Goal: Task Accomplishment & Management: Use online tool/utility

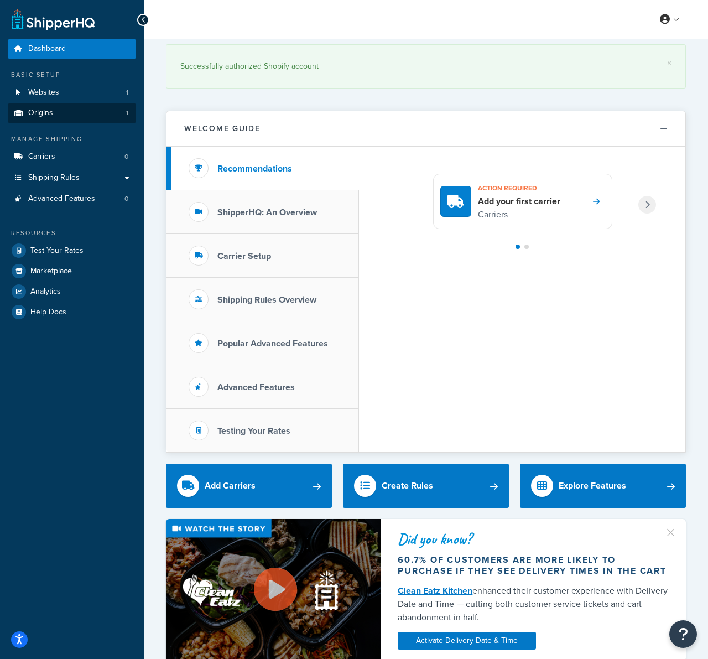
drag, startPoint x: 85, startPoint y: 132, endPoint x: 80, endPoint y: 120, distance: 13.2
click at [86, 131] on ul "Dashboard Basic Setup Websites 1 Origins 1 Manage Shipping Carriers 0 Shipping …" at bounding box center [71, 180] width 127 height 283
click at [77, 112] on link "Origins 1" at bounding box center [71, 113] width 127 height 20
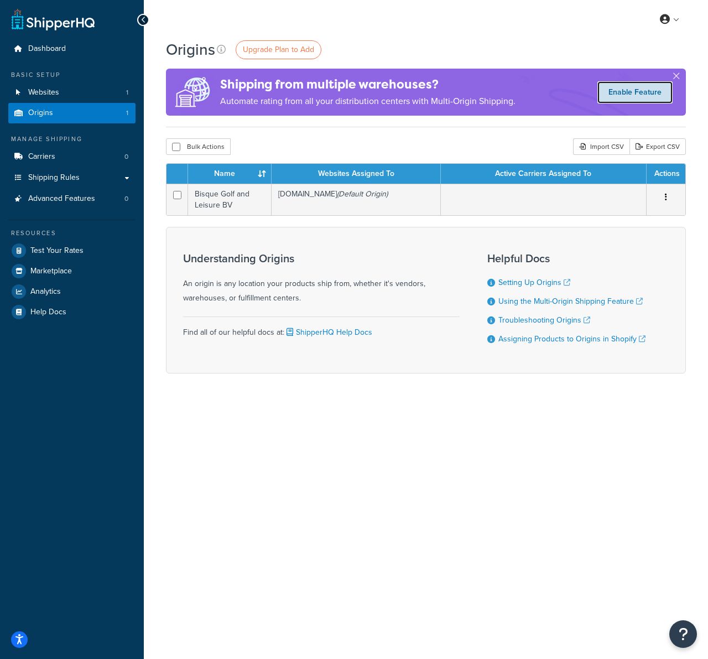
click at [630, 91] on link "Enable Feature" at bounding box center [635, 92] width 75 height 22
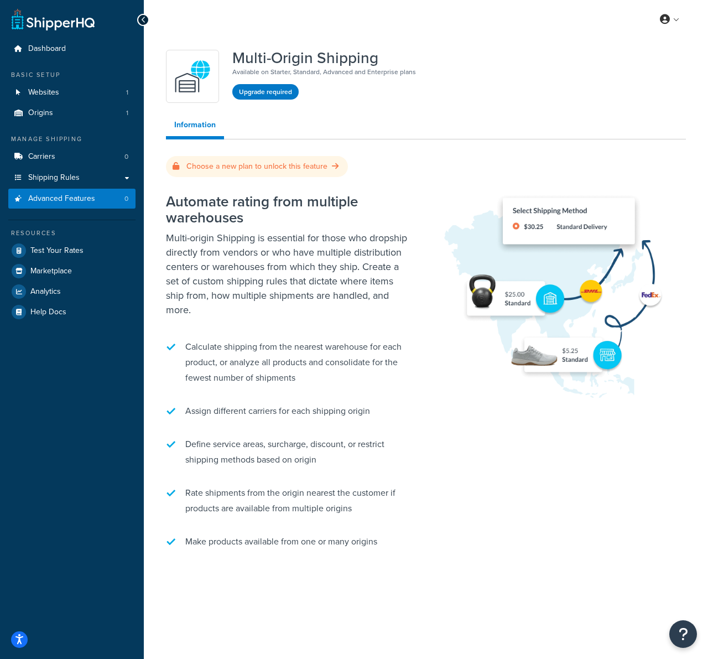
click at [309, 200] on h2 "Automate rating from multiple warehouses" at bounding box center [288, 210] width 244 height 32
click at [268, 87] on button "Upgrade required" at bounding box center [265, 91] width 66 height 15
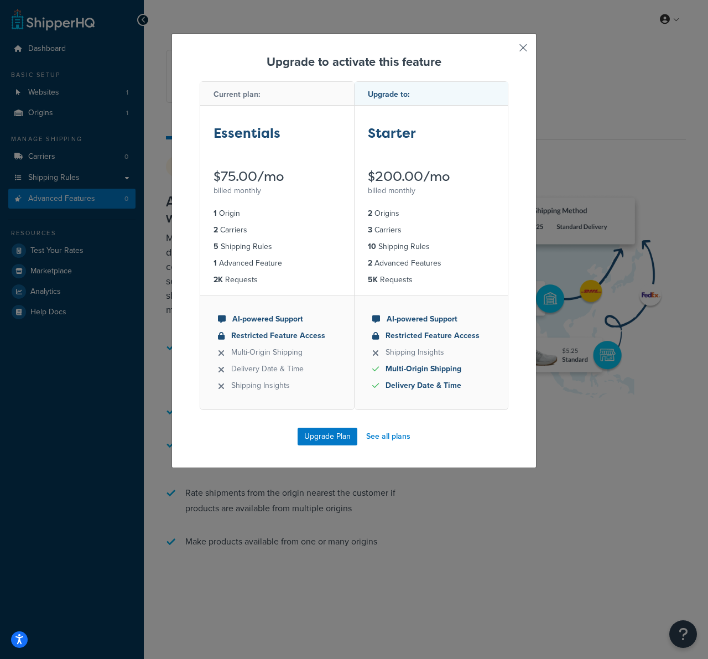
click at [509, 50] on button "button" at bounding box center [507, 51] width 3 height 3
